Goal: Complete application form: Complete application form

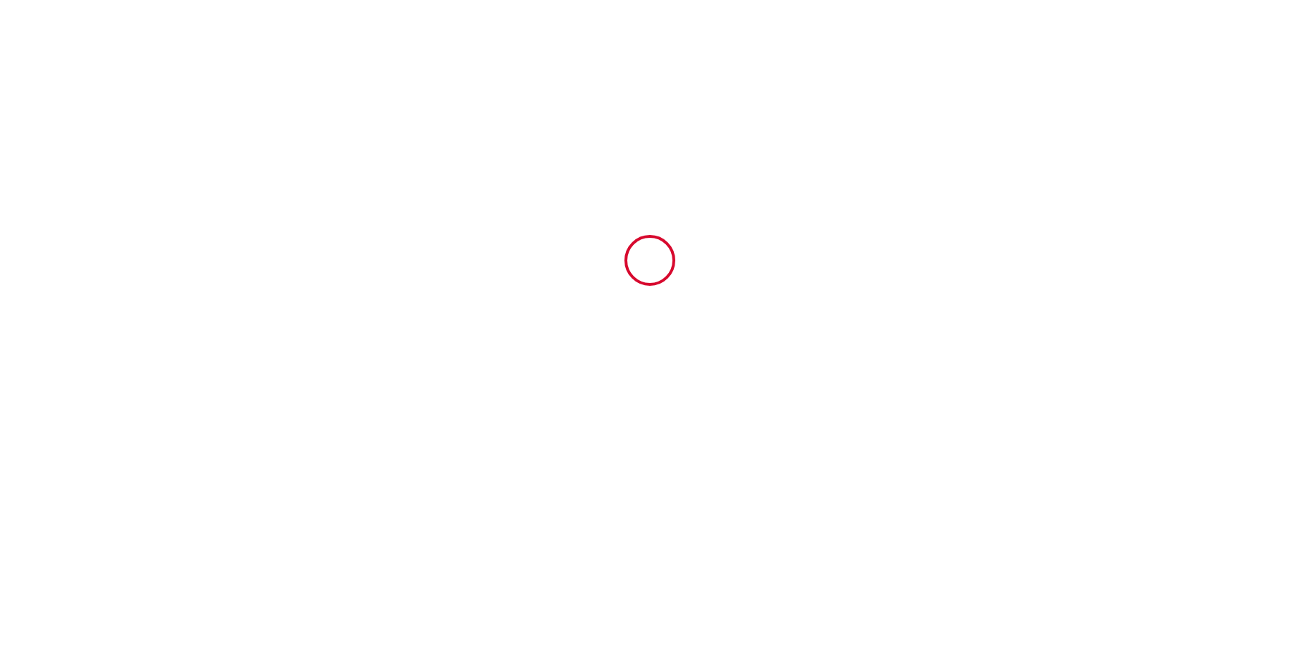
type input "5940571"
type input "[GEOGRAPHIC_DATA]"
type input "Le Grand Val"
type input "22400"
type input "Lamballe-Armor"
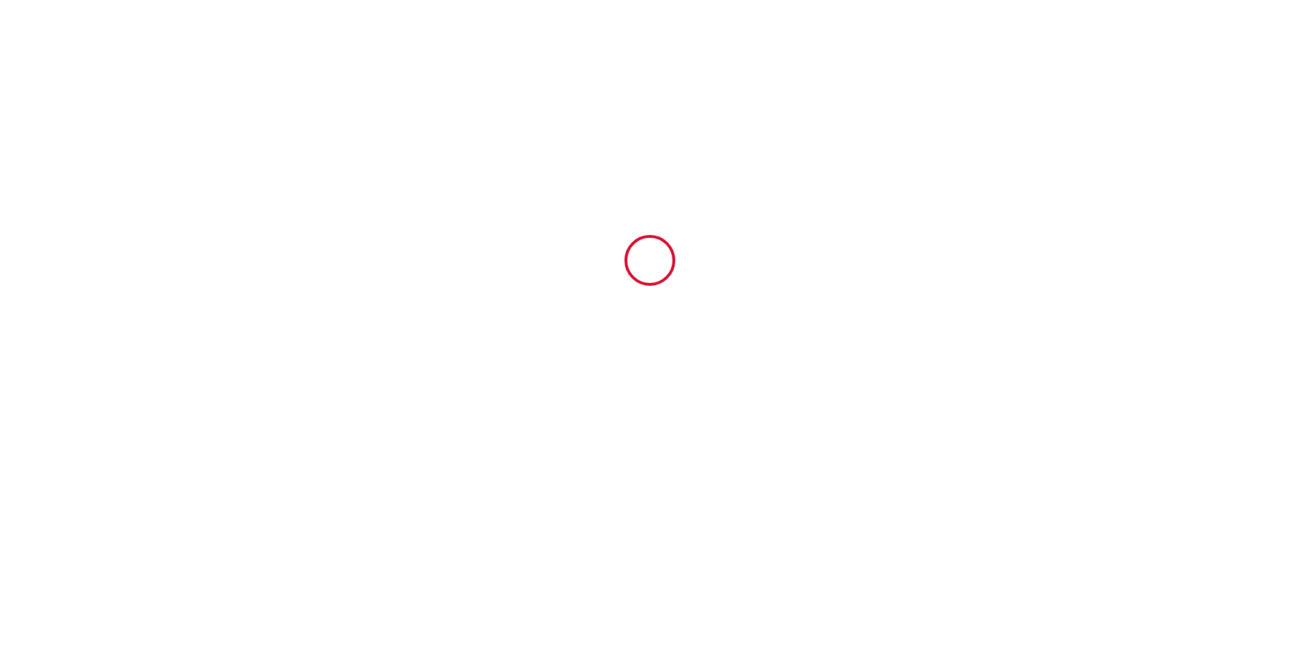
type input "[GEOGRAPHIC_DATA]"
type input "[DATE]"
type input "3"
type input "1"
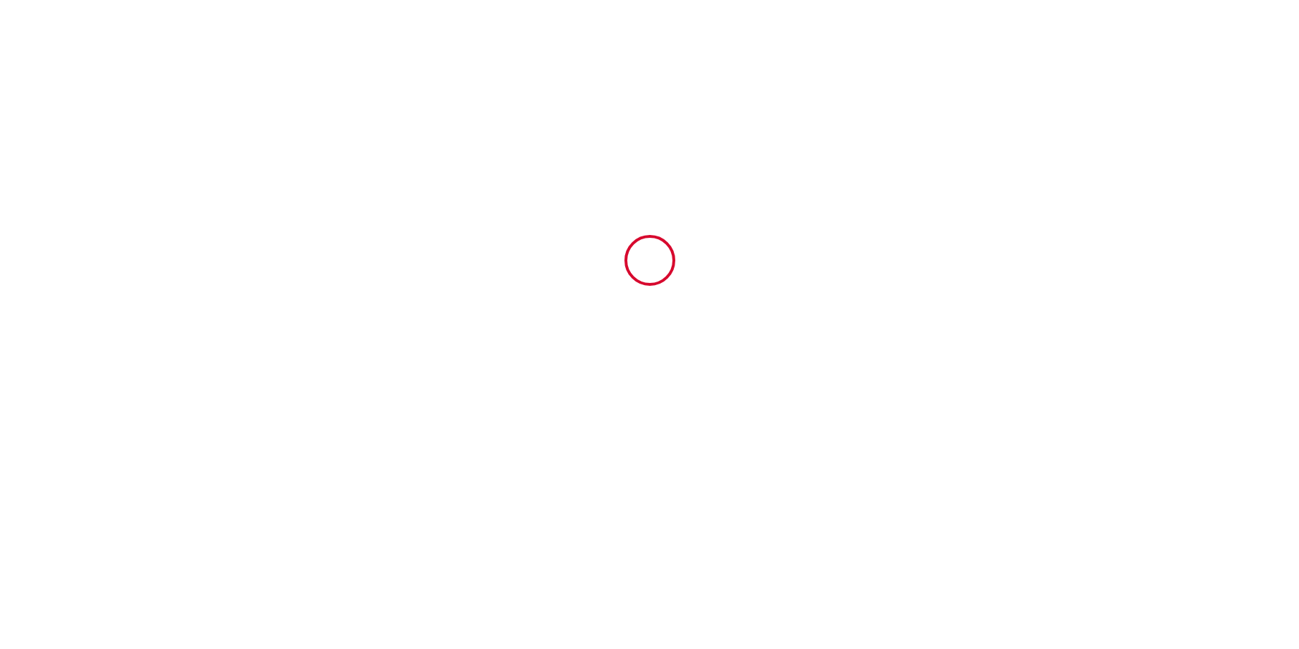
type input "300"
type input "1227"
type input "[PERSON_NAME]"
type input "boulard"
type input "[GEOGRAPHIC_DATA]"
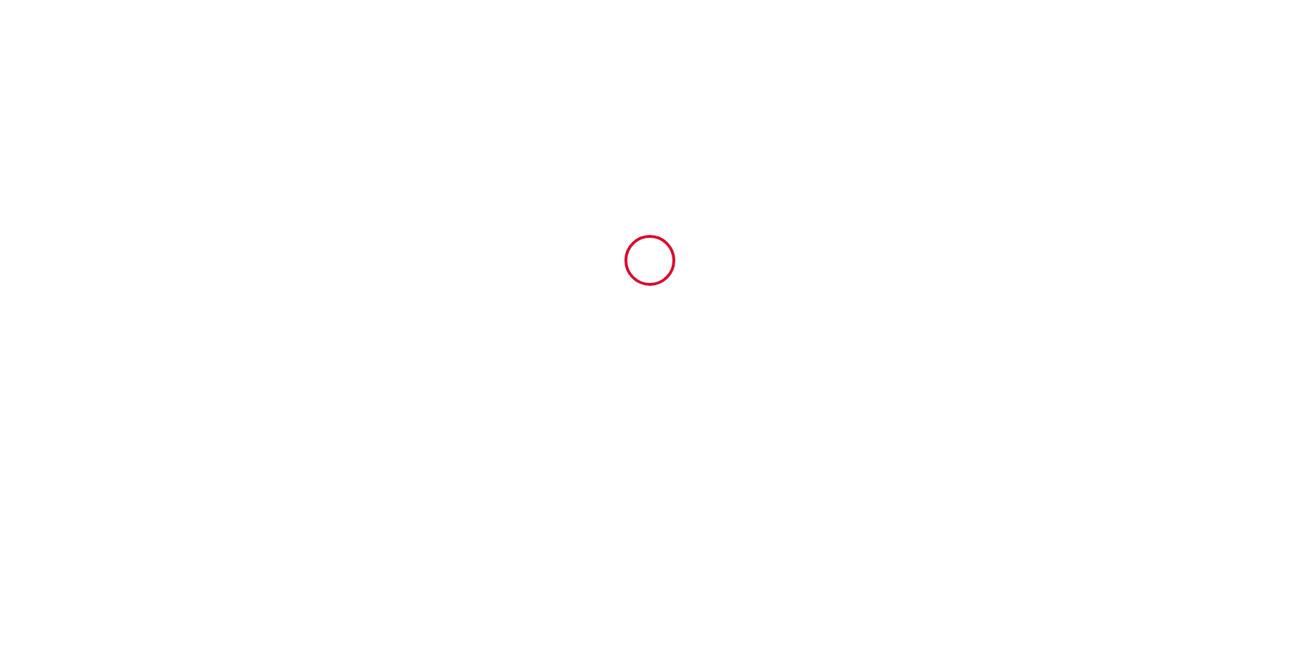
type input "[EMAIL_ADDRESS][DOMAIN_NAME]"
type input "[PERSON_NAME]"
type input "Cavarec"
type input "[STREET_ADDRESS]"
type input "75015"
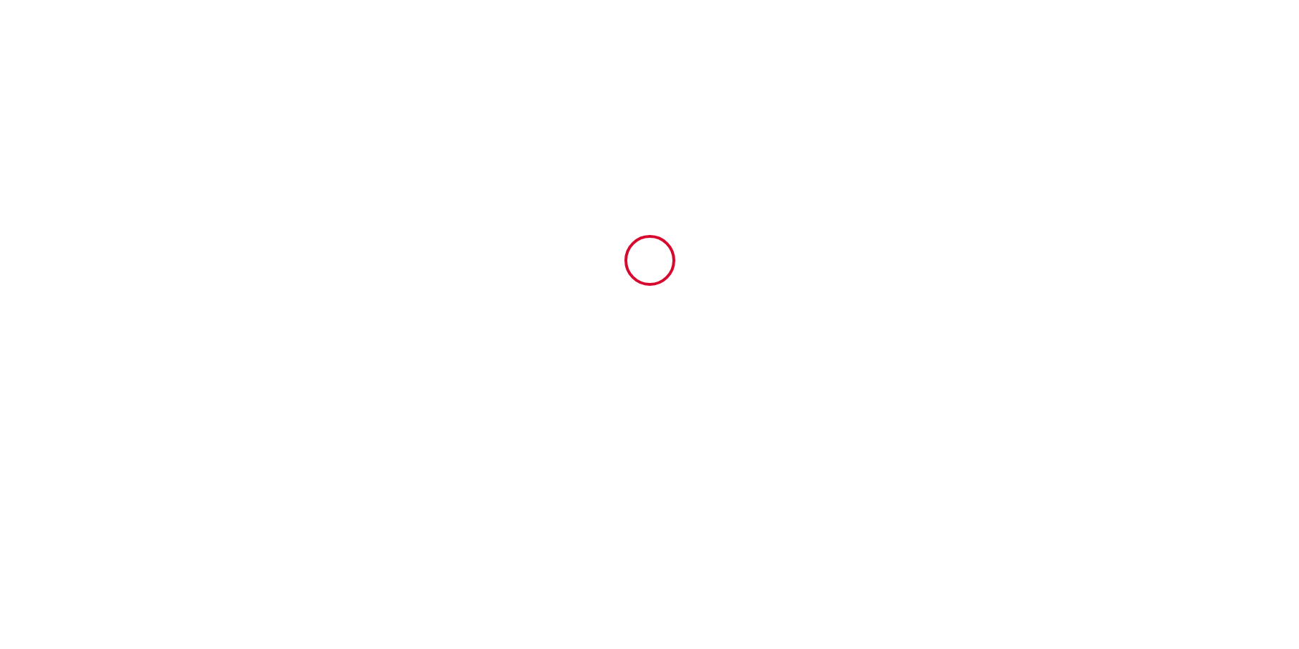
type input "[GEOGRAPHIC_DATA]"
type input "[EMAIL_ADDRESS][DOMAIN_NAME]"
type input "[PHONE_NUMBER]"
